Goal: Find specific page/section: Find specific page/section

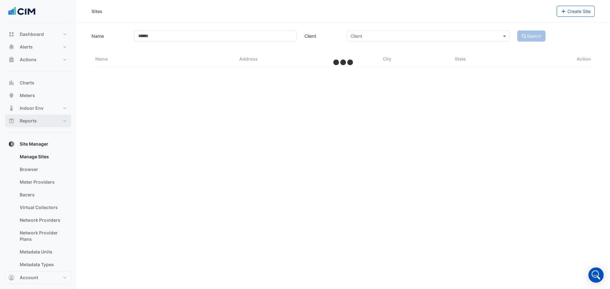
select select "***"
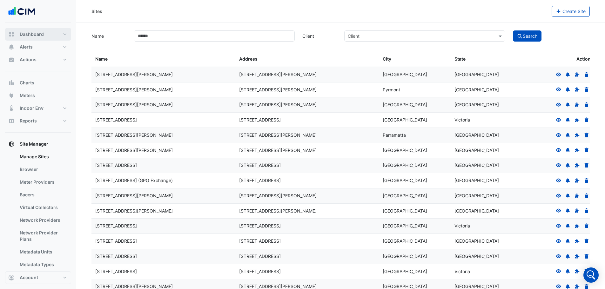
click at [35, 32] on span "Dashboard" at bounding box center [32, 34] width 24 height 6
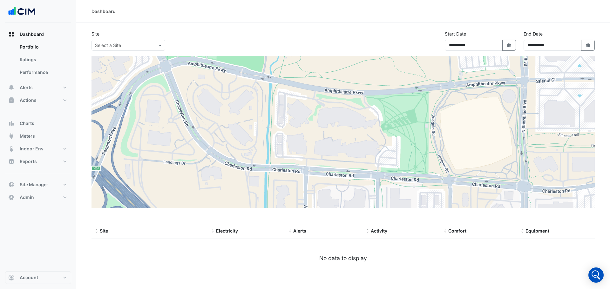
click at [115, 49] on div "Select a Site" at bounding box center [128, 45] width 74 height 11
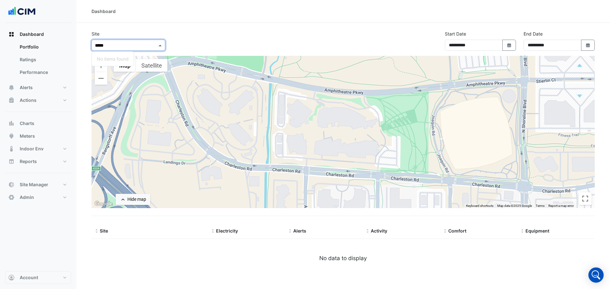
type input "****"
select select "***"
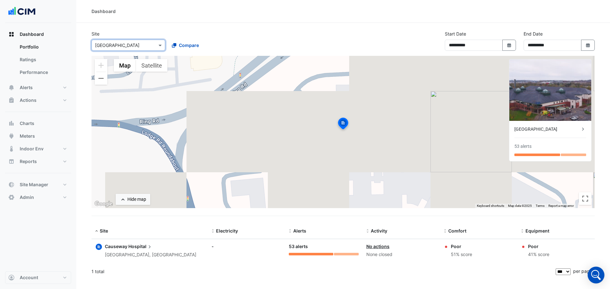
click at [598, 279] on icon "Open Intercom Messenger" at bounding box center [595, 275] width 15 height 15
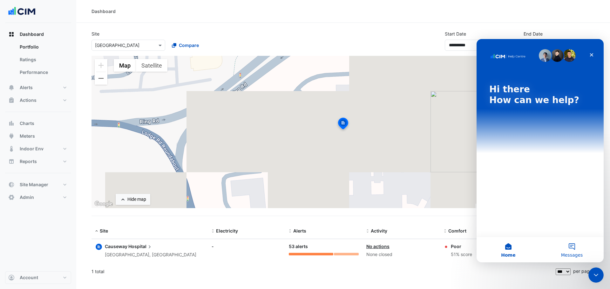
click at [573, 246] on button "Messages" at bounding box center [571, 249] width 63 height 25
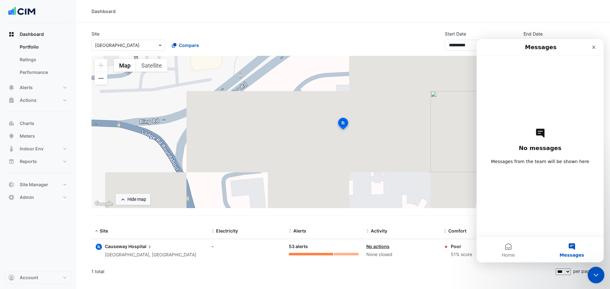
click at [594, 273] on icon "Close Intercom Messenger" at bounding box center [595, 274] width 8 height 8
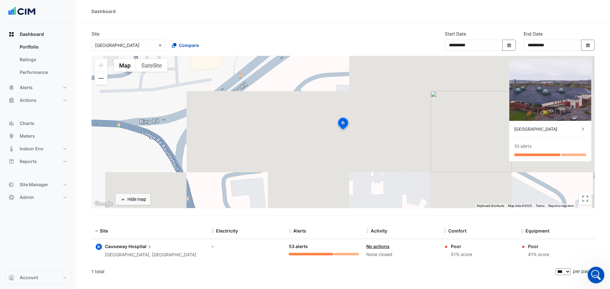
click at [590, 272] on div "Open Intercom Messenger" at bounding box center [594, 274] width 21 height 21
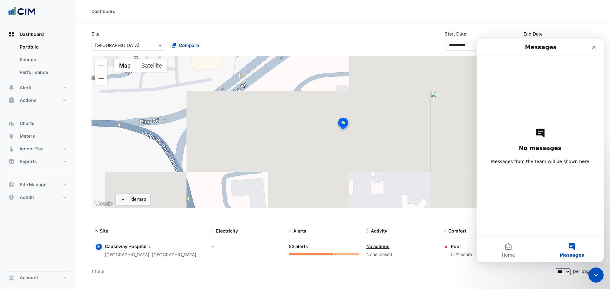
click at [544, 144] on div "No messages Messages from the team will be shown here" at bounding box center [539, 146] width 105 height 181
click at [537, 43] on h1 "Messages" at bounding box center [540, 47] width 34 height 11
drag, startPoint x: 531, startPoint y: 49, endPoint x: 504, endPoint y: 44, distance: 27.3
click at [530, 49] on h1 "Messages" at bounding box center [540, 47] width 34 height 11
drag, startPoint x: 504, startPoint y: 44, endPoint x: 546, endPoint y: 69, distance: 48.9
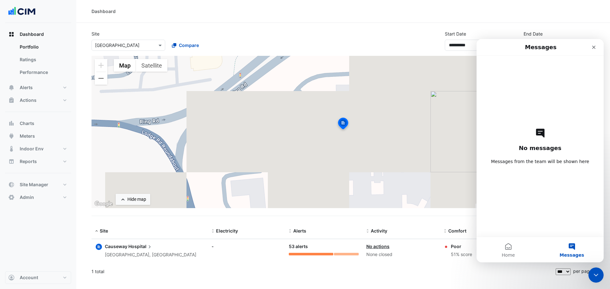
click at [508, 45] on div "Messages" at bounding box center [539, 47] width 119 height 11
click at [512, 246] on button "Home" at bounding box center [507, 249] width 63 height 25
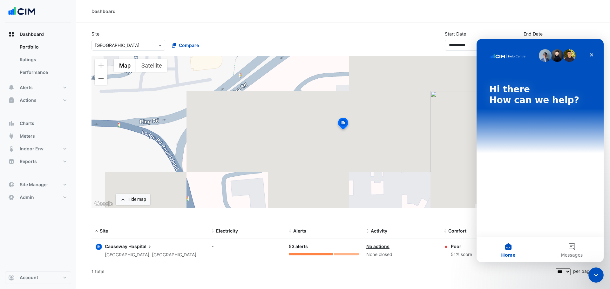
drag, startPoint x: 518, startPoint y: 59, endPoint x: 514, endPoint y: 56, distance: 5.2
click at [516, 58] on div "Intercom messenger" at bounding box center [540, 55] width 102 height 13
click at [514, 56] on img "Intercom messenger" at bounding box center [507, 56] width 37 height 5
click at [530, 54] on div "Intercom messenger" at bounding box center [540, 55] width 102 height 13
click at [549, 54] on img "Intercom messenger" at bounding box center [544, 55] width 13 height 13
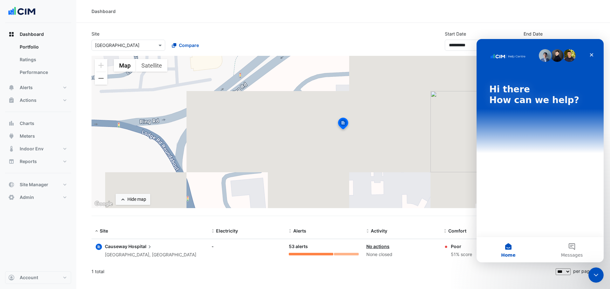
click at [576, 52] on div "Intercom messenger" at bounding box center [557, 55] width 39 height 13
click at [521, 100] on p "How can we help?" at bounding box center [540, 100] width 102 height 11
click at [519, 100] on p "How can we help?" at bounding box center [540, 100] width 102 height 11
click at [509, 90] on p "Hi there" at bounding box center [540, 89] width 102 height 11
click at [514, 103] on div "Hi there How can we help?" at bounding box center [540, 95] width 102 height 22
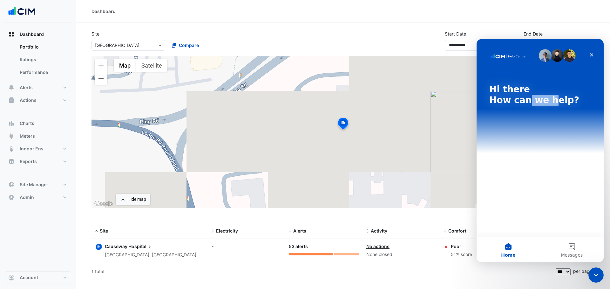
drag, startPoint x: 523, startPoint y: 207, endPoint x: 551, endPoint y: 192, distance: 31.7
click at [547, 200] on div "Hi there How can we help?" at bounding box center [539, 138] width 127 height 198
drag, startPoint x: 553, startPoint y: 172, endPoint x: 571, endPoint y: 181, distance: 19.9
click at [557, 171] on div "Hi there How can we help?" at bounding box center [539, 138] width 127 height 198
drag, startPoint x: 577, startPoint y: 190, endPoint x: 575, endPoint y: 216, distance: 26.1
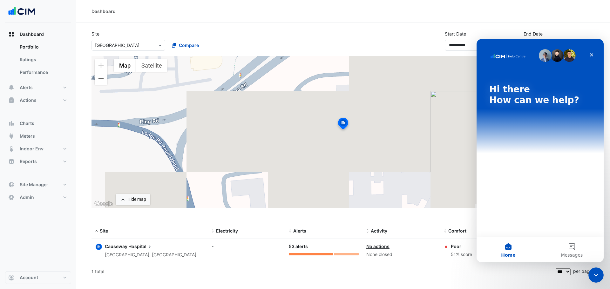
click at [579, 196] on div "Hi there How can we help?" at bounding box center [539, 138] width 127 height 198
click at [562, 234] on div "Hi there How can we help?" at bounding box center [539, 138] width 127 height 198
click at [563, 232] on div "Hi there How can we help?" at bounding box center [539, 138] width 127 height 198
click at [563, 227] on div "Hi there How can we help?" at bounding box center [539, 138] width 127 height 198
drag, startPoint x: 563, startPoint y: 227, endPoint x: 513, endPoint y: 211, distance: 52.6
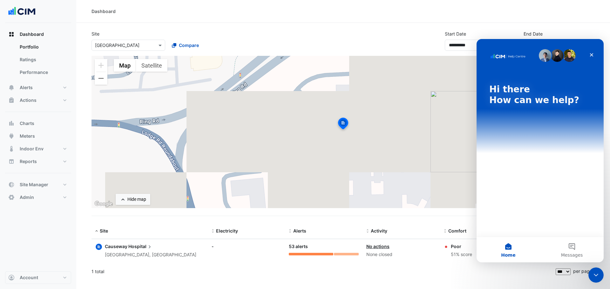
click at [563, 225] on div "Hi there How can we help?" at bounding box center [539, 138] width 127 height 198
